Goal: Check status: Check status

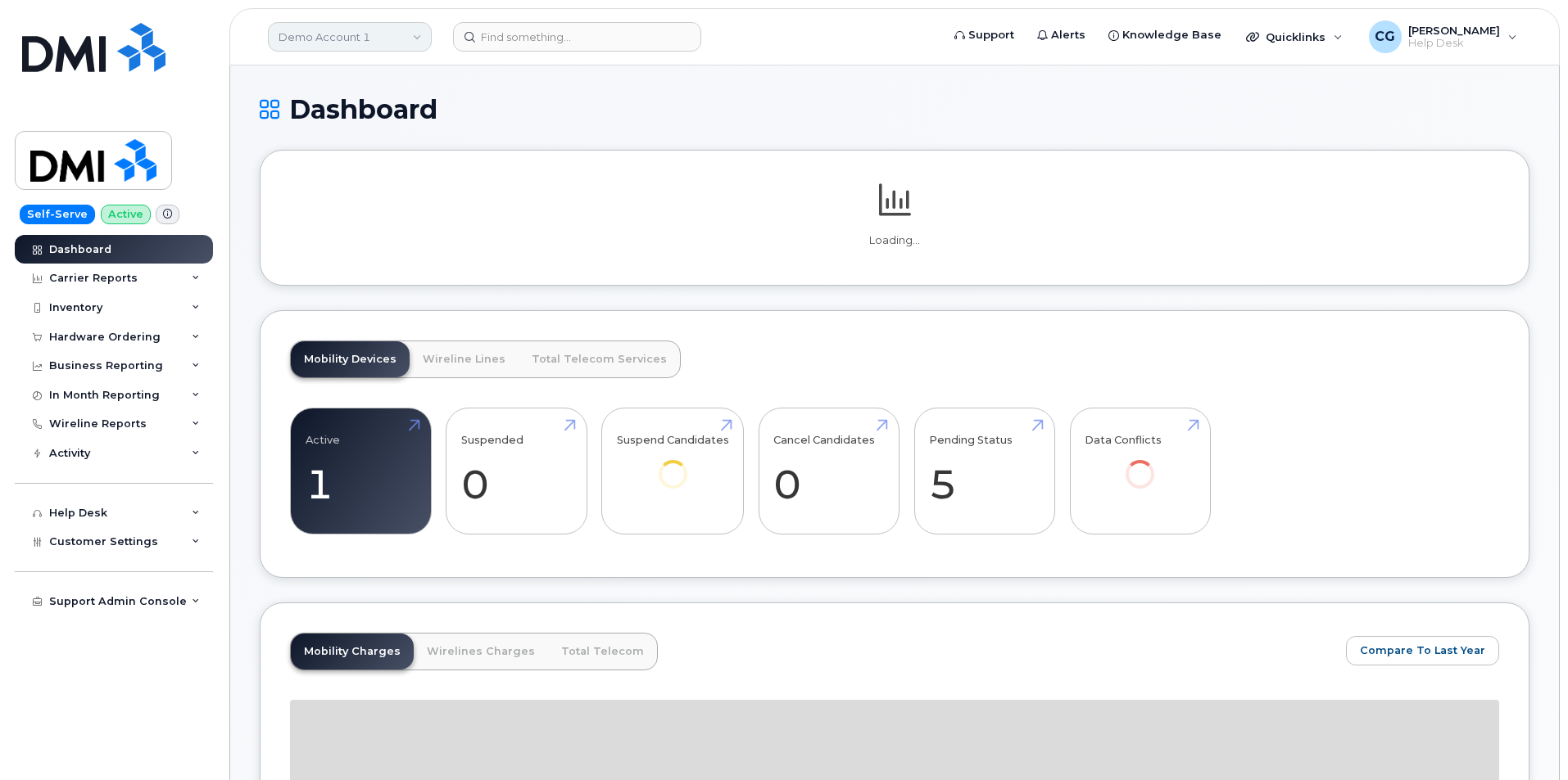
click at [318, 33] on link "Demo Account 1" at bounding box center [350, 37] width 164 height 30
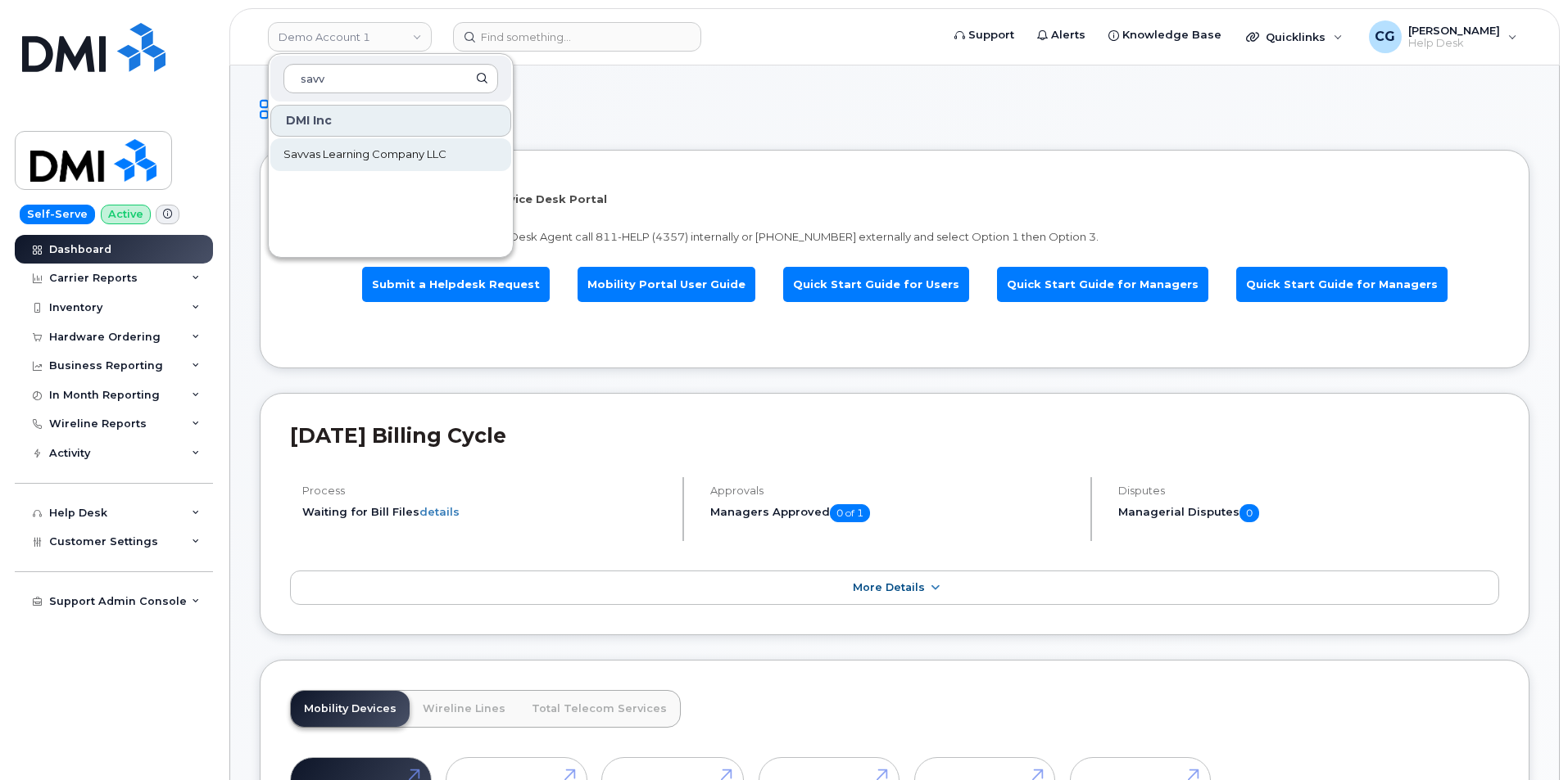
type input "savv"
click at [337, 149] on span "Savvas Learning Company LLC" at bounding box center [364, 155] width 163 height 17
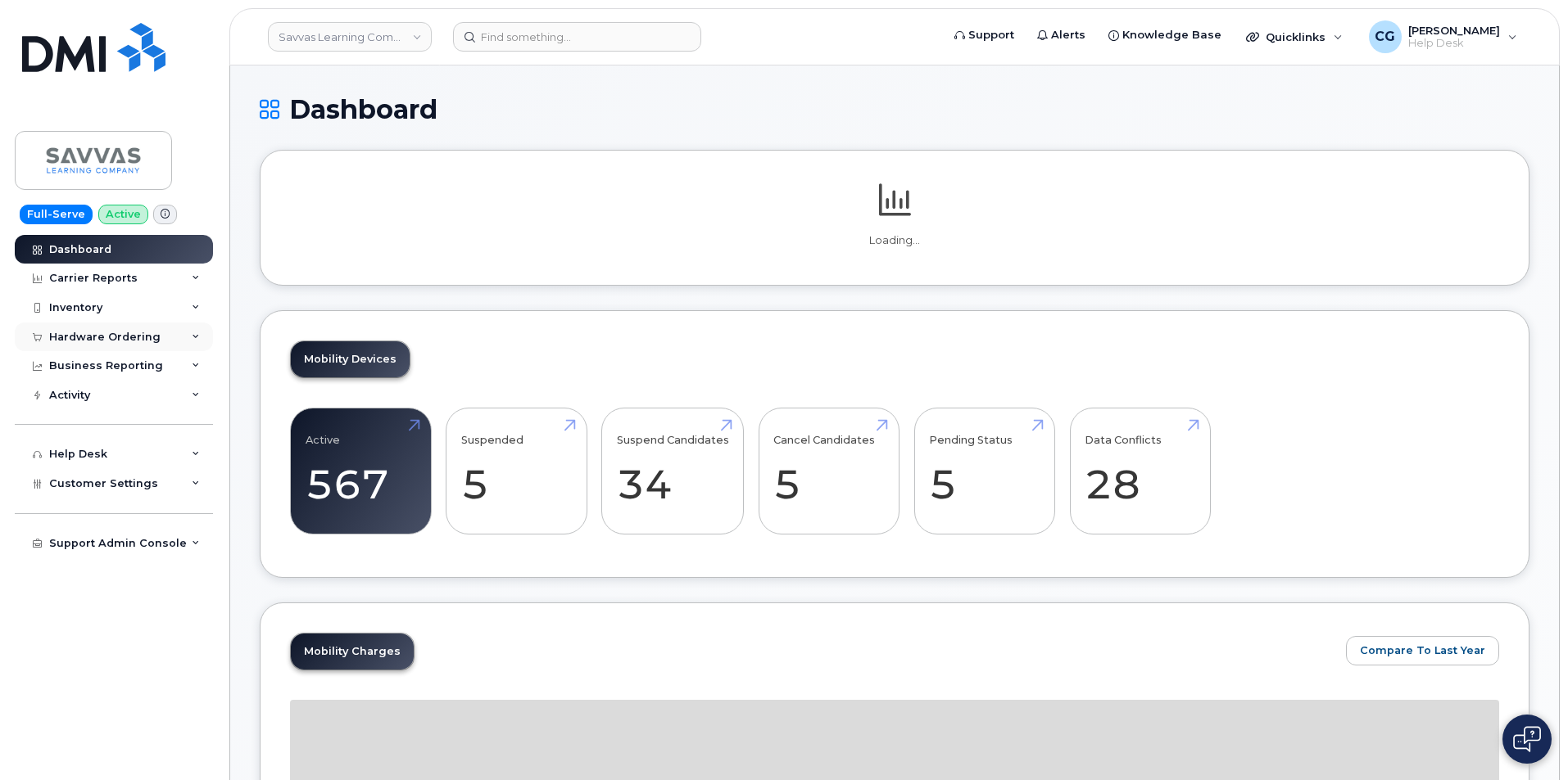
click at [97, 334] on div "Hardware Ordering" at bounding box center [104, 337] width 112 height 13
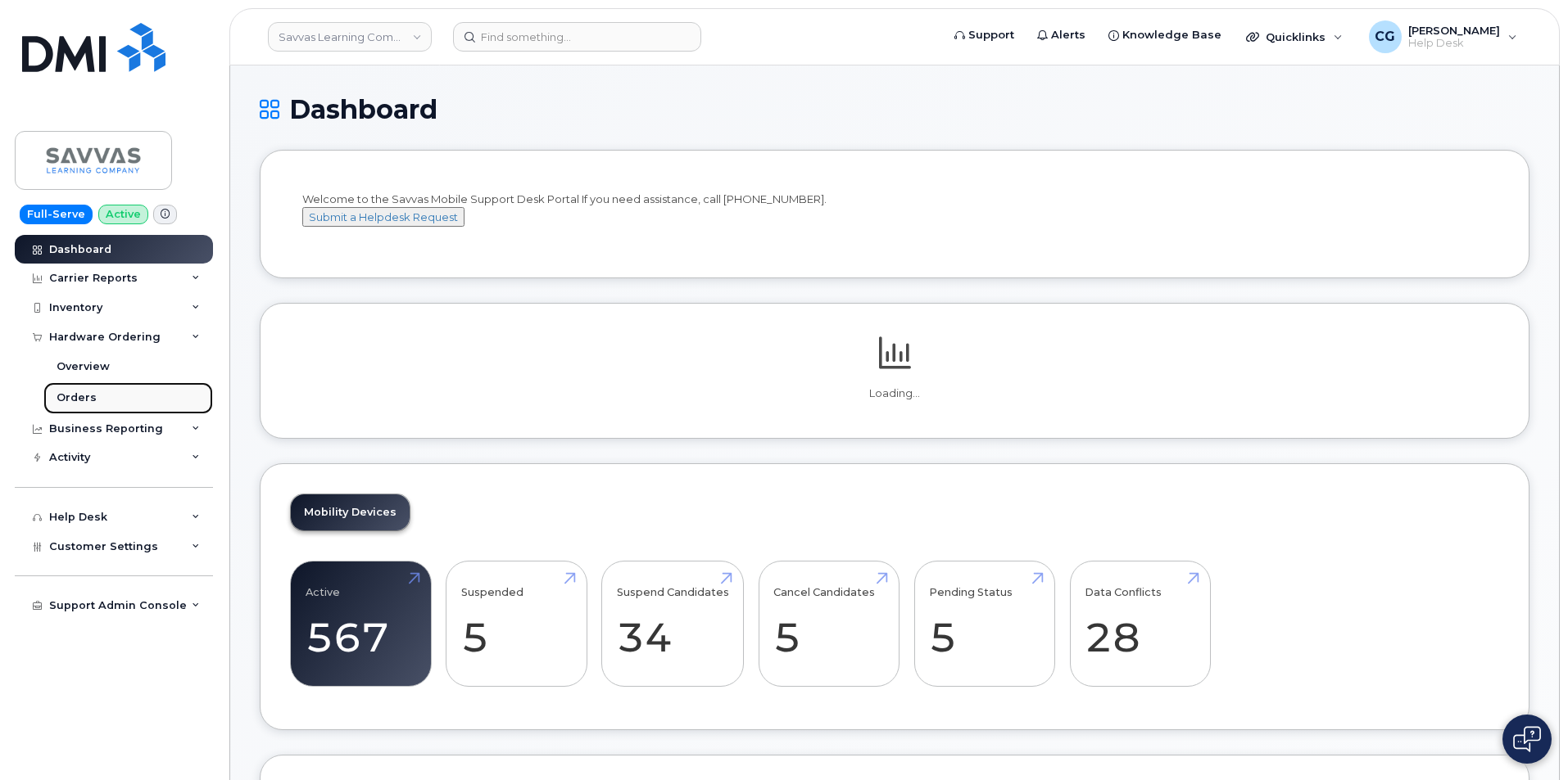
click at [78, 401] on div "Orders" at bounding box center [77, 398] width 41 height 15
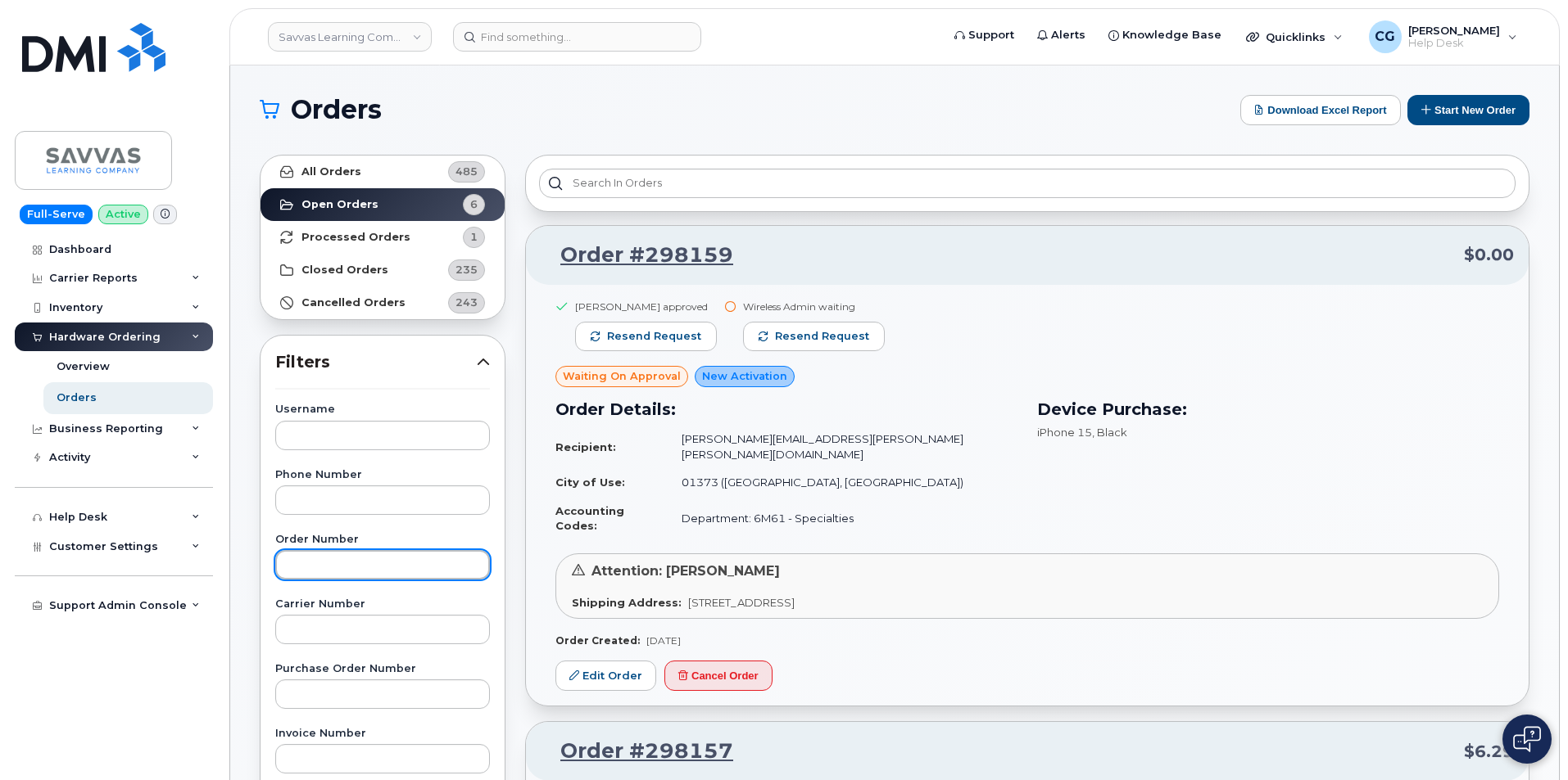
click at [338, 553] on input "text" at bounding box center [382, 565] width 215 height 30
type input "297401"
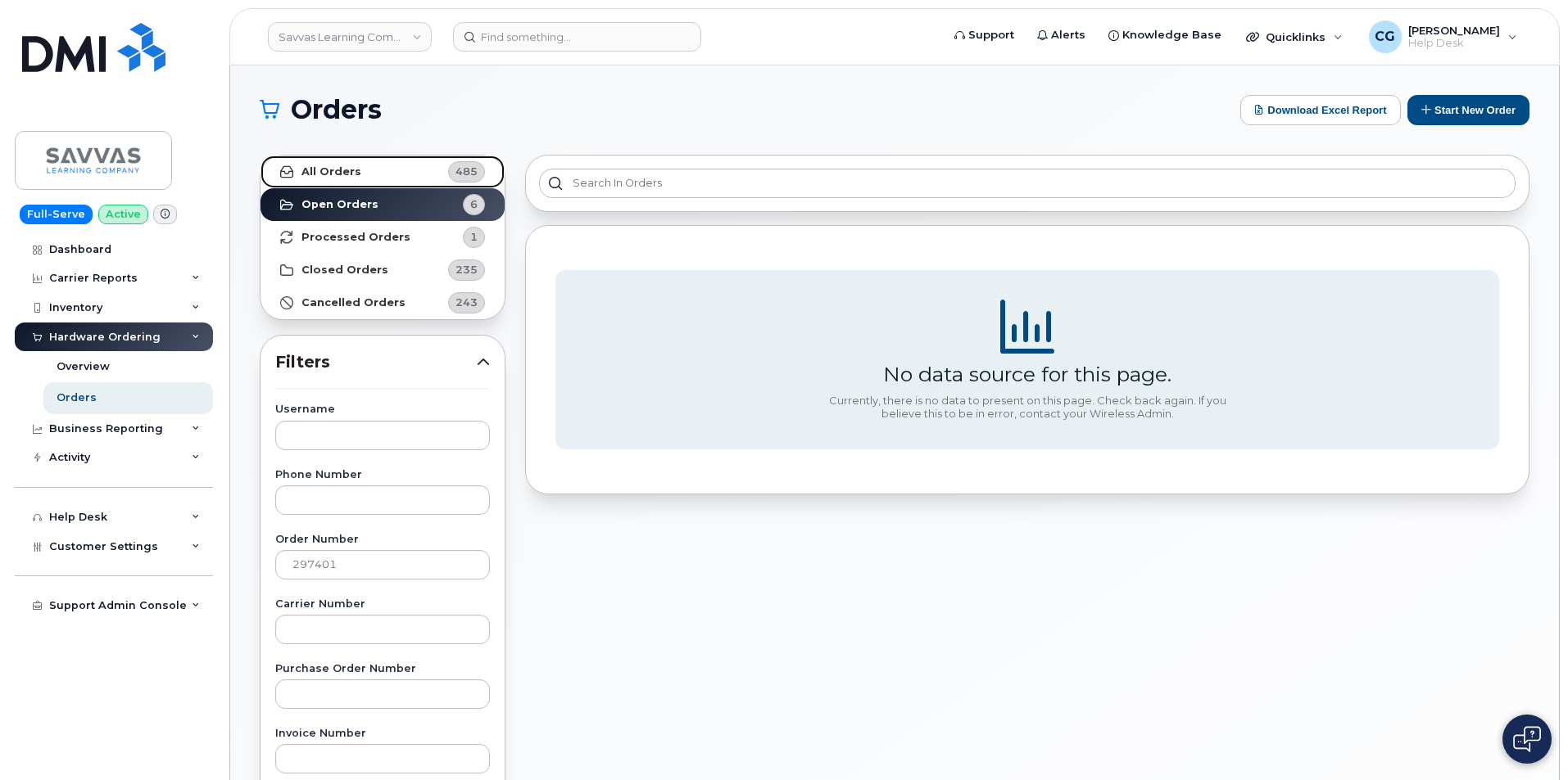
click at [336, 173] on strong "All Orders" at bounding box center [331, 171] width 60 height 13
